Goal: Task Accomplishment & Management: Manage account settings

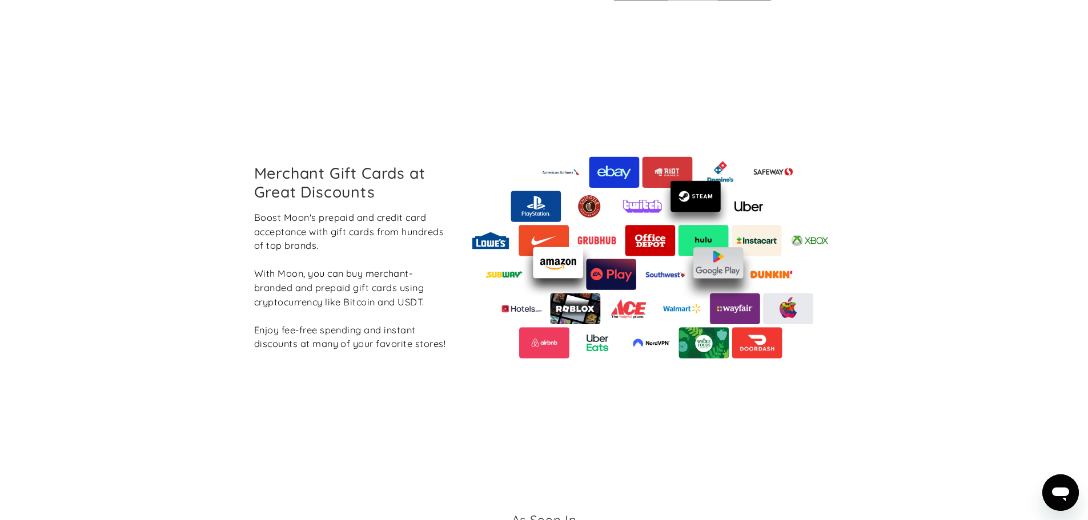
scroll to position [1259, 0]
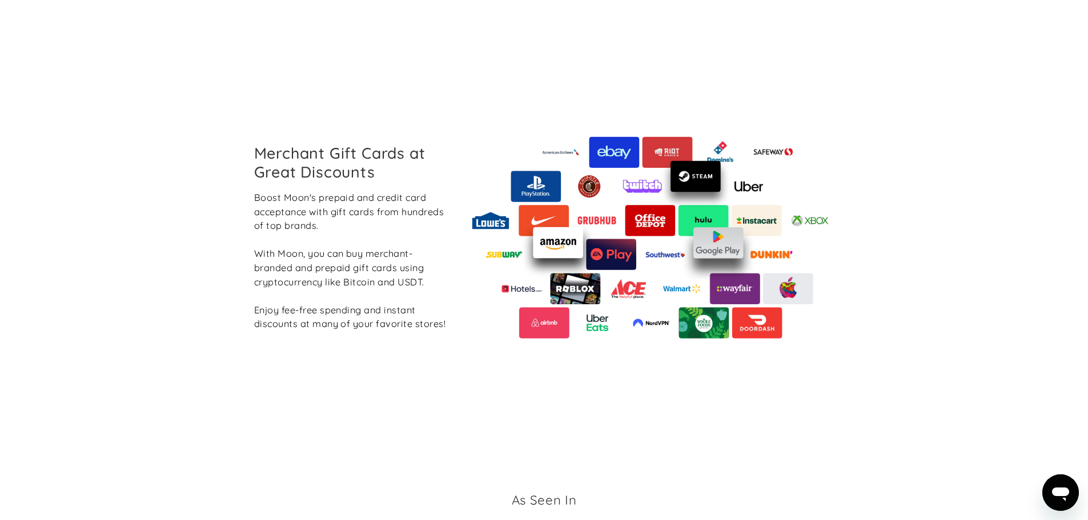
click at [245, 142] on div "Merchant Gift Cards at Great Discounts Boost Moon's prepaid and credit card acc…" at bounding box center [544, 237] width 599 height 202
click at [347, 170] on h2 "Merchant Gift Cards at Great Discounts" at bounding box center [351, 162] width 194 height 37
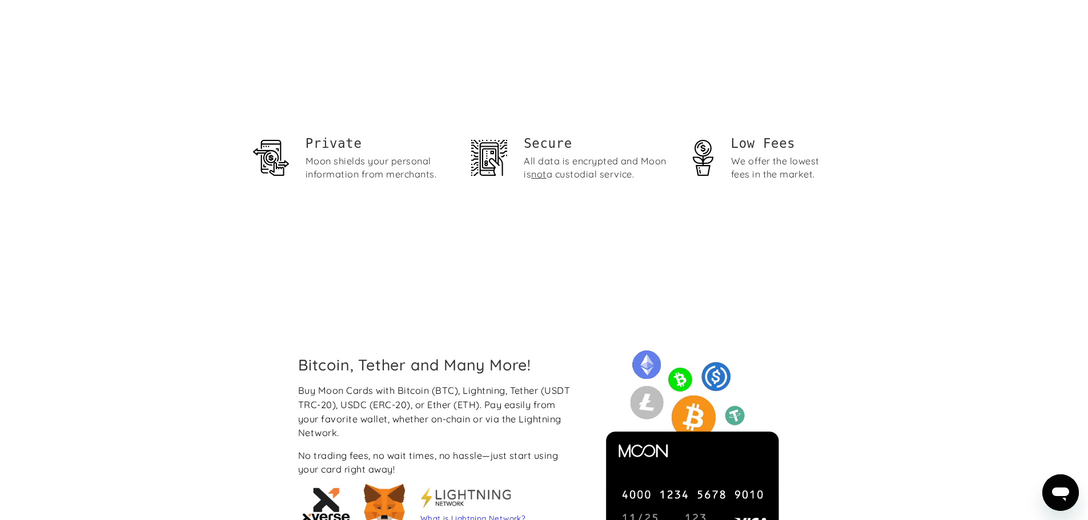
scroll to position [0, 0]
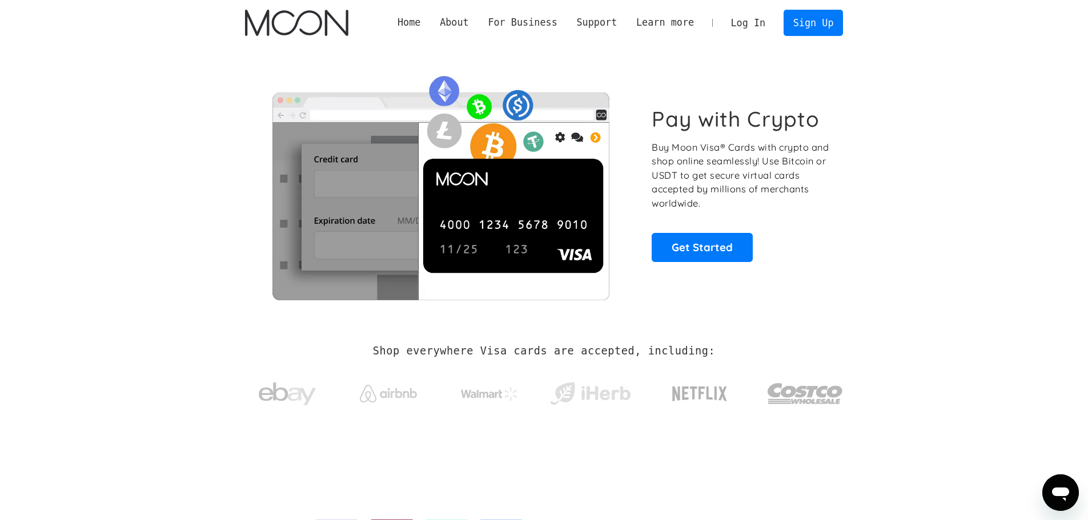
click at [761, 21] on link "Log In" at bounding box center [748, 22] width 54 height 25
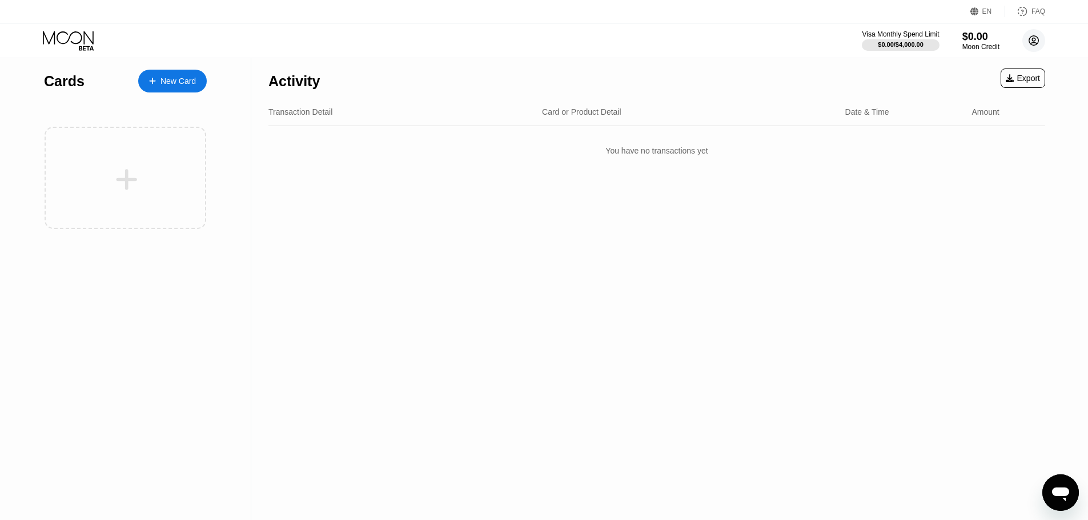
click at [1034, 43] on icon at bounding box center [1034, 41] width 6 height 6
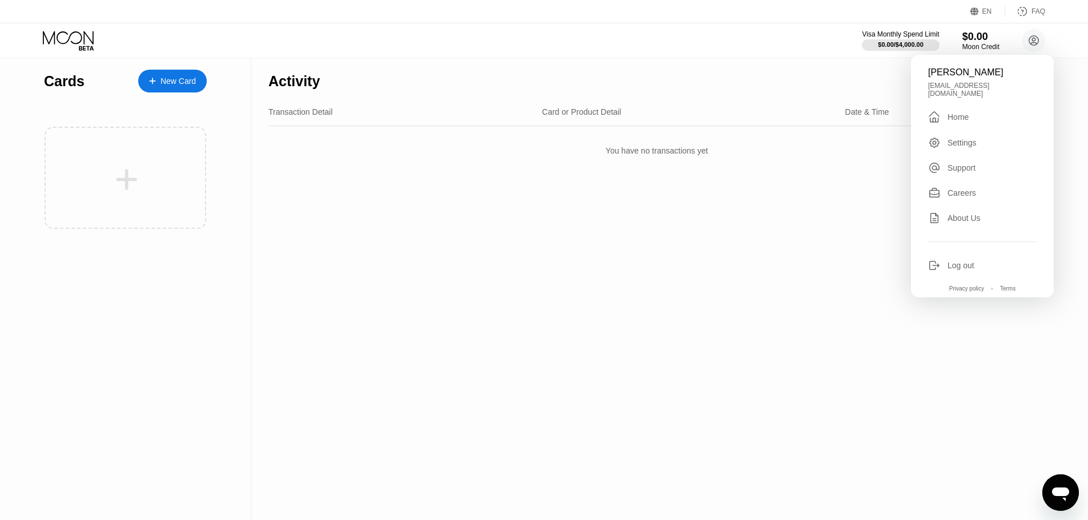
click at [951, 114] on div "Home" at bounding box center [957, 117] width 21 height 9
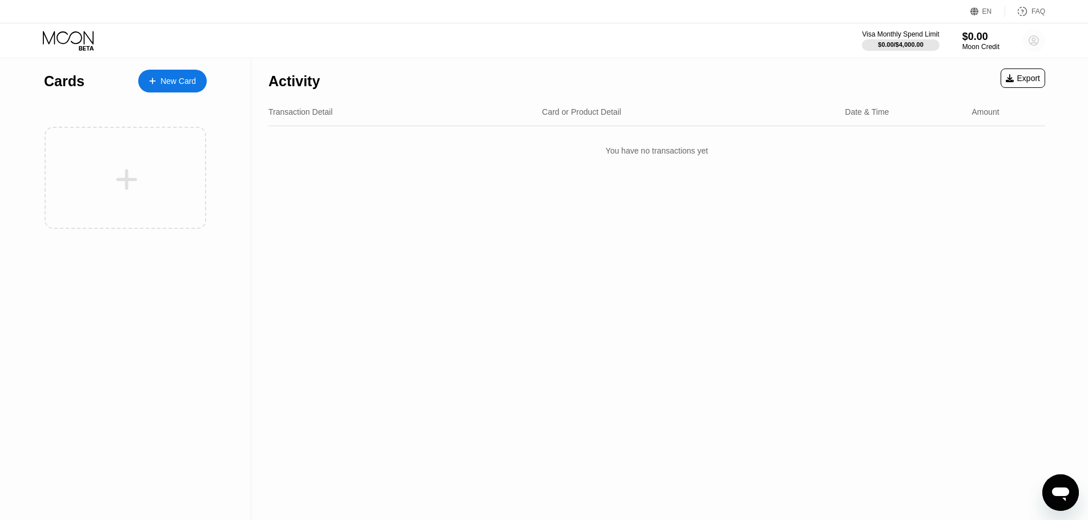
click at [1030, 39] on circle at bounding box center [1033, 40] width 23 height 23
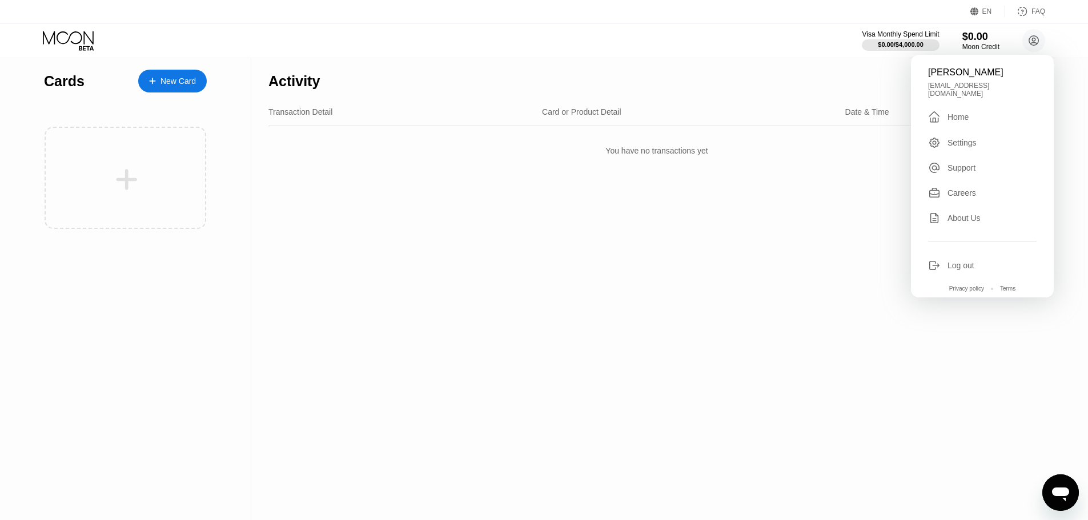
click at [431, 480] on div "Activity Export Transaction Detail Card or Product Detail Date & Time Amount Yo…" at bounding box center [656, 289] width 811 height 462
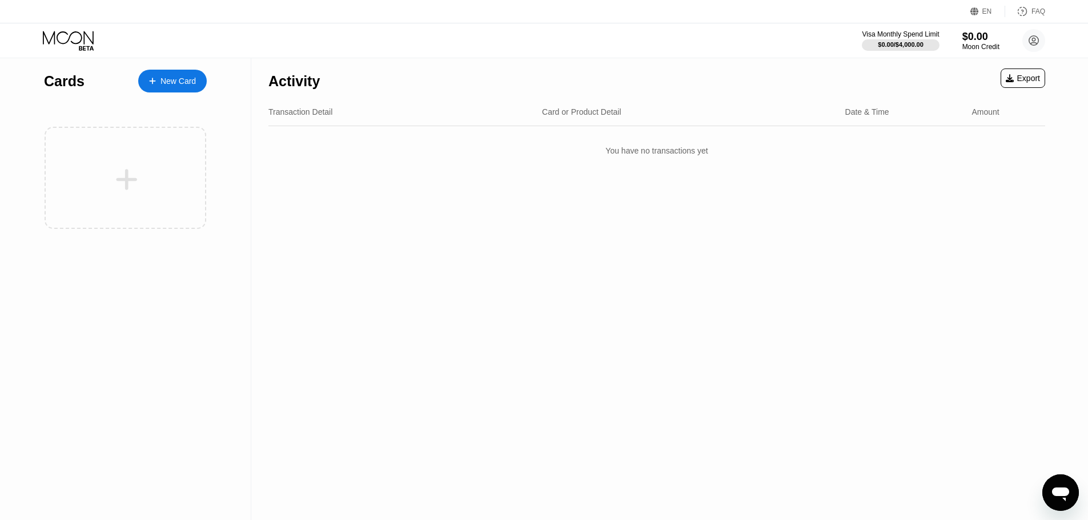
click at [938, 231] on div "Activity Export Transaction Detail Card or Product Detail Date & Time Amount Yo…" at bounding box center [656, 289] width 811 height 462
click at [1033, 42] on icon at bounding box center [1034, 41] width 6 height 6
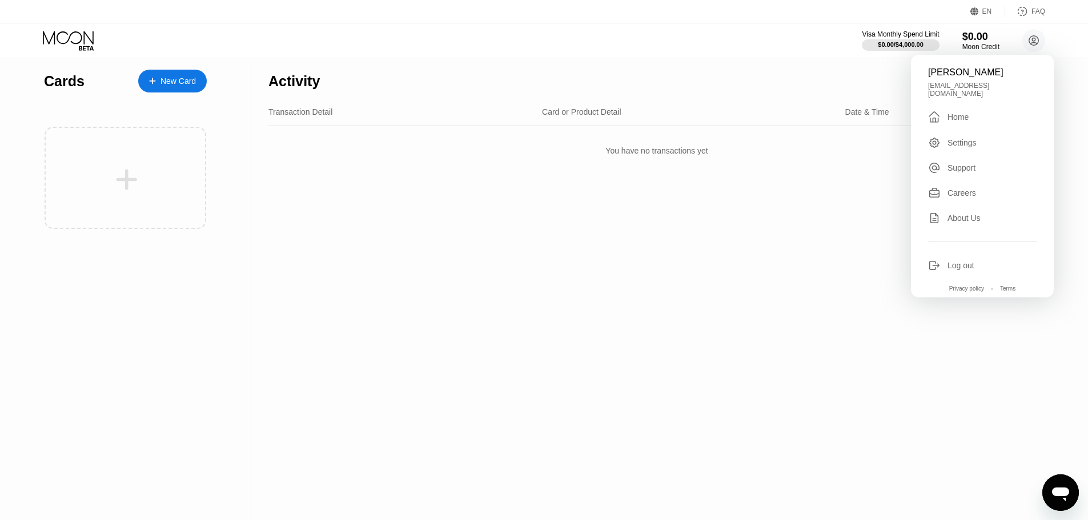
click at [959, 113] on div "Home" at bounding box center [957, 117] width 21 height 9
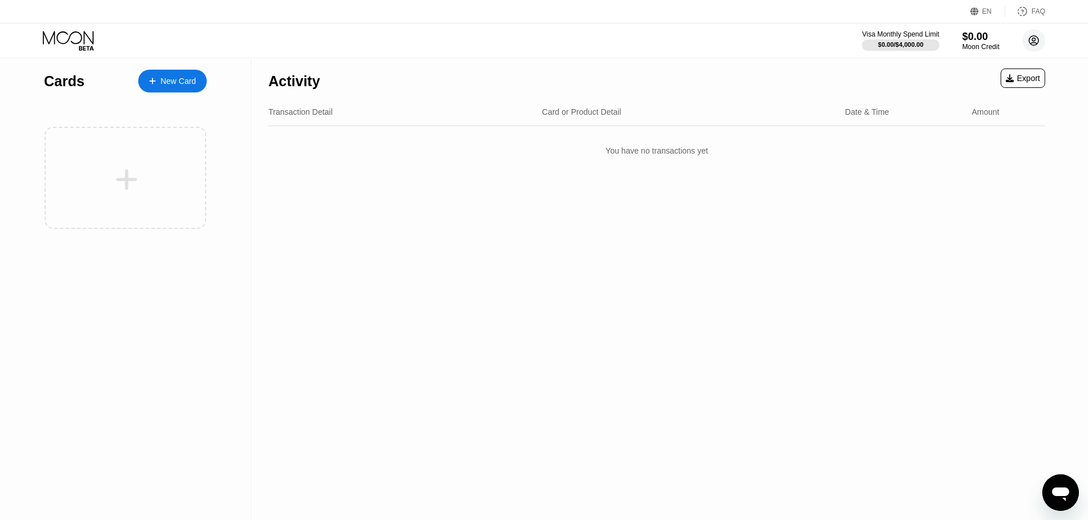
click at [1031, 41] on circle at bounding box center [1033, 40] width 23 height 23
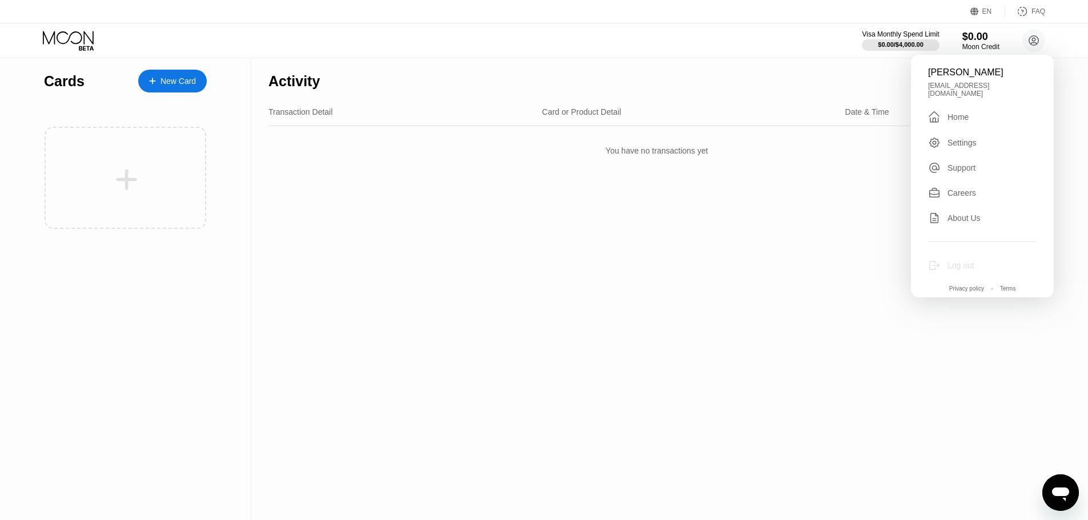
click at [965, 262] on div "Log out" at bounding box center [960, 265] width 27 height 9
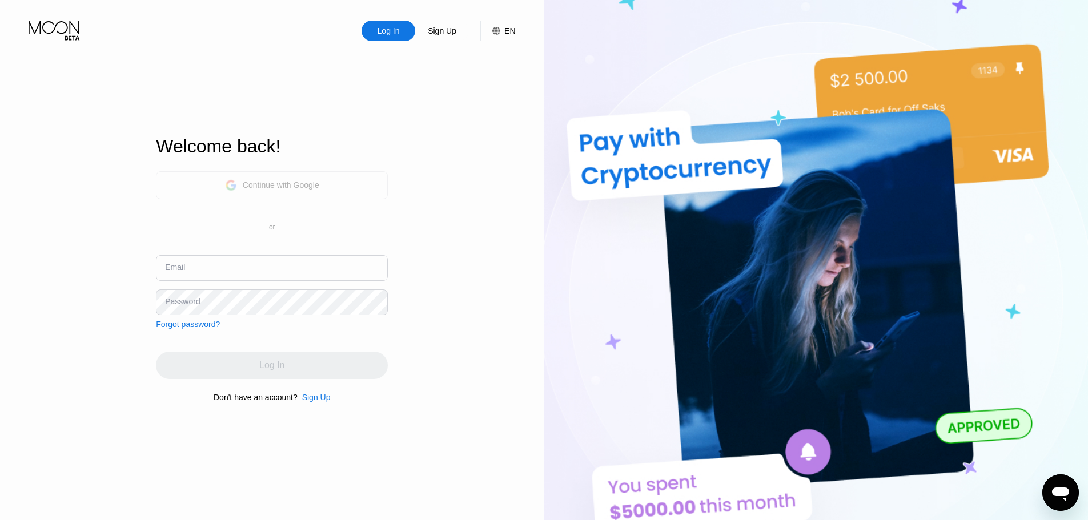
click at [307, 184] on div "Continue with Google" at bounding box center [281, 184] width 77 height 9
